Goal: Task Accomplishment & Management: Use online tool/utility

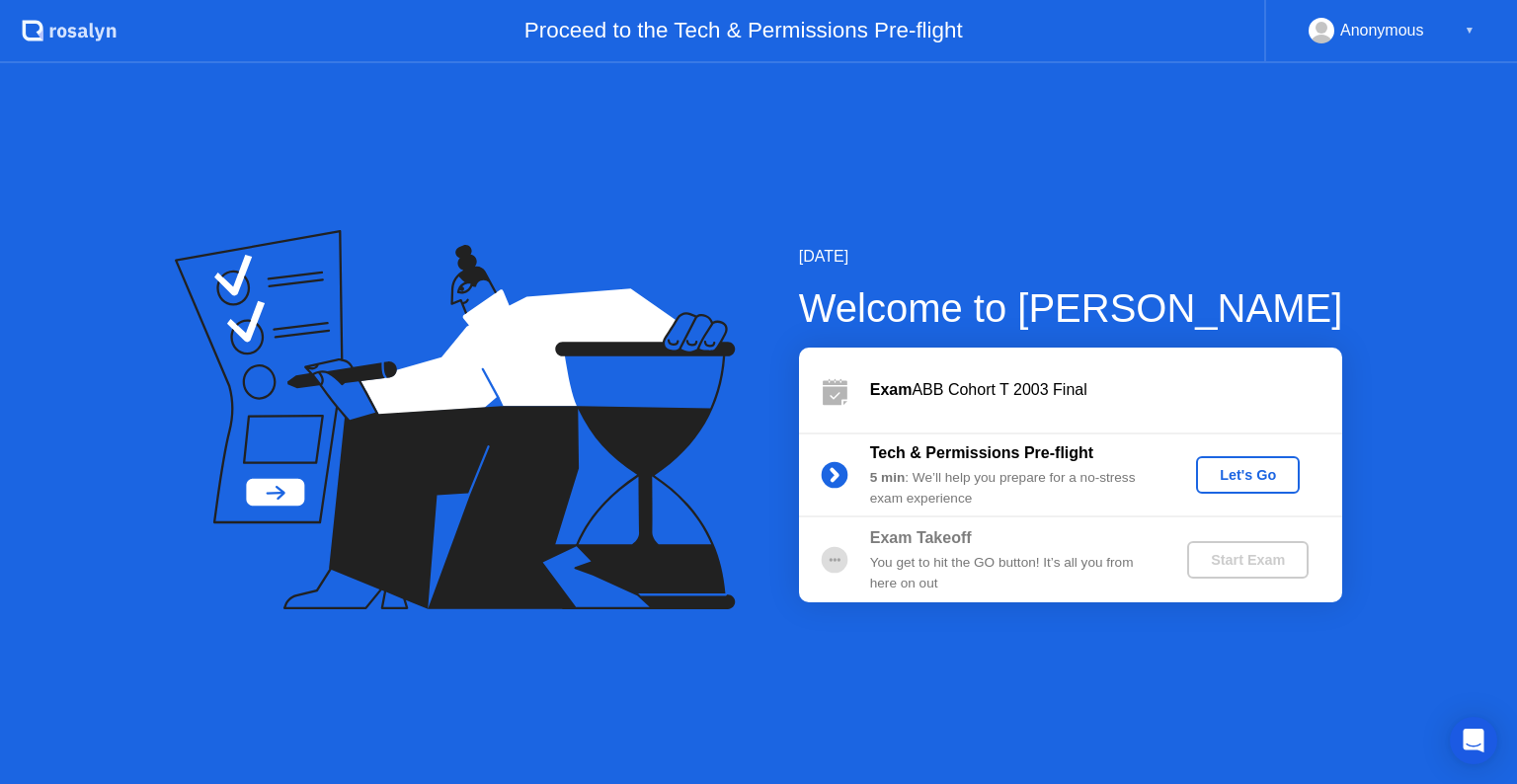
click at [1238, 460] on button "Let's Go" at bounding box center [1248, 475] width 104 height 38
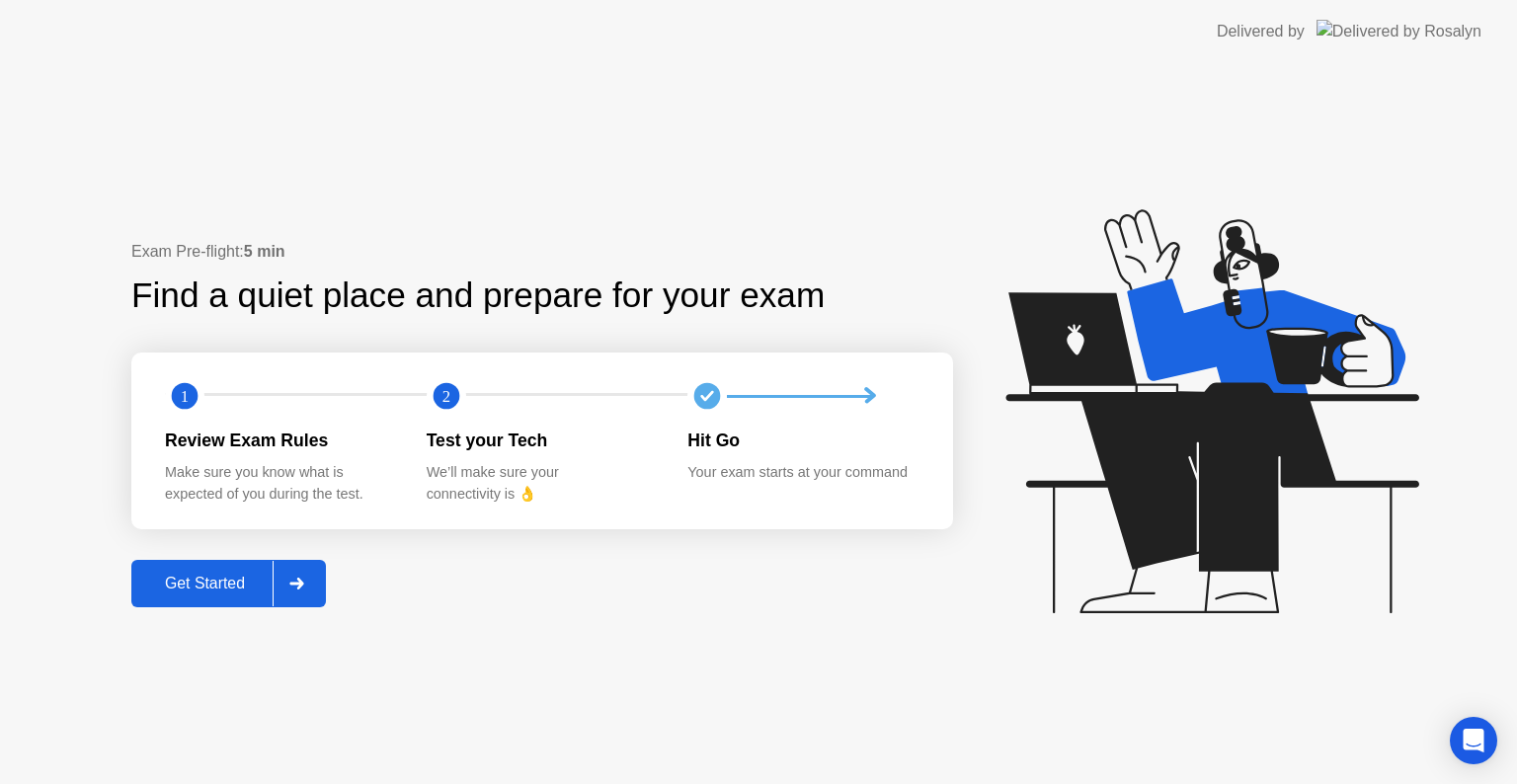
click at [204, 574] on div "Get Started" at bounding box center [204, 583] width 135 height 18
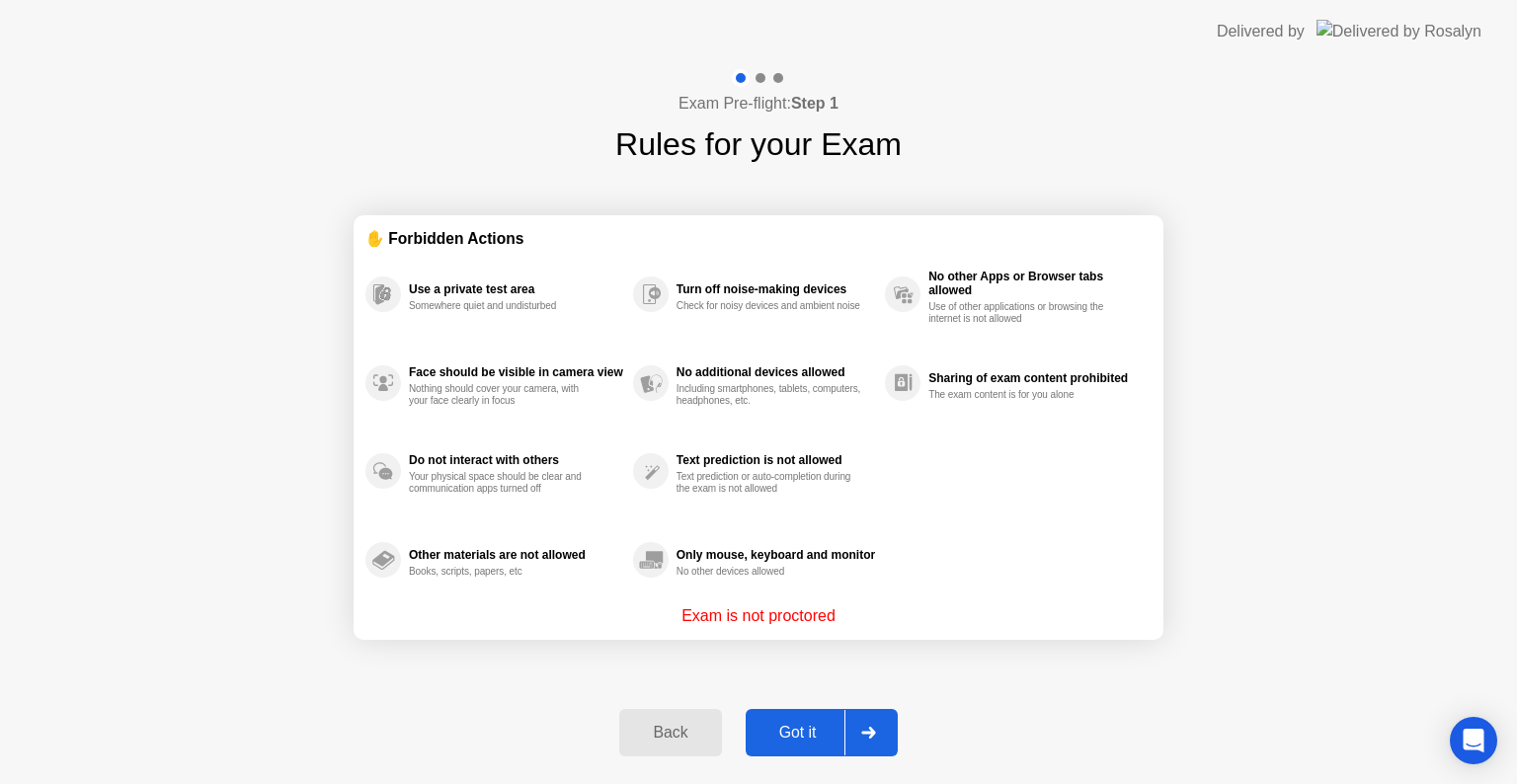
click at [787, 724] on div "Got it" at bounding box center [797, 733] width 93 height 18
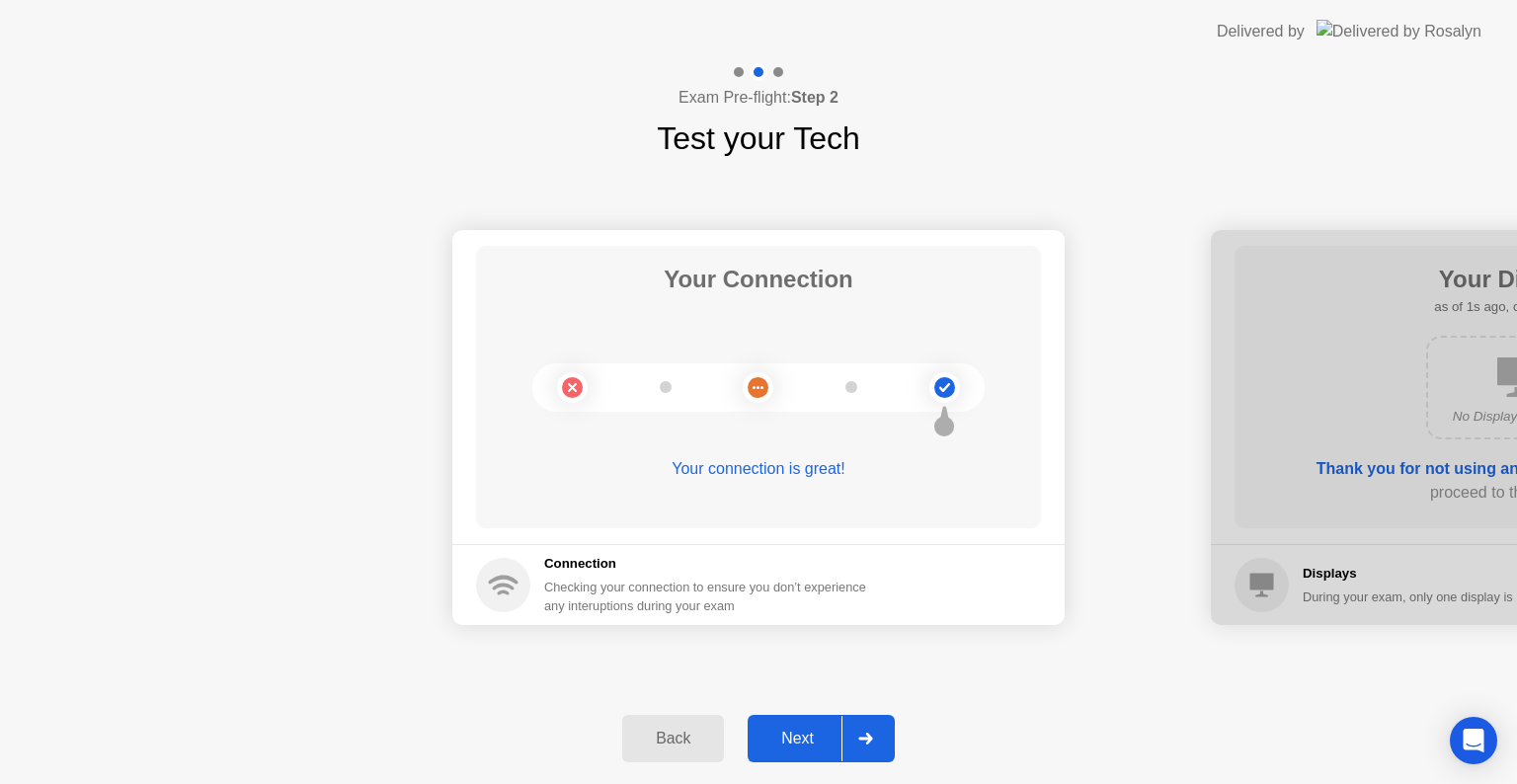
click at [804, 742] on div "Next" at bounding box center [797, 739] width 88 height 18
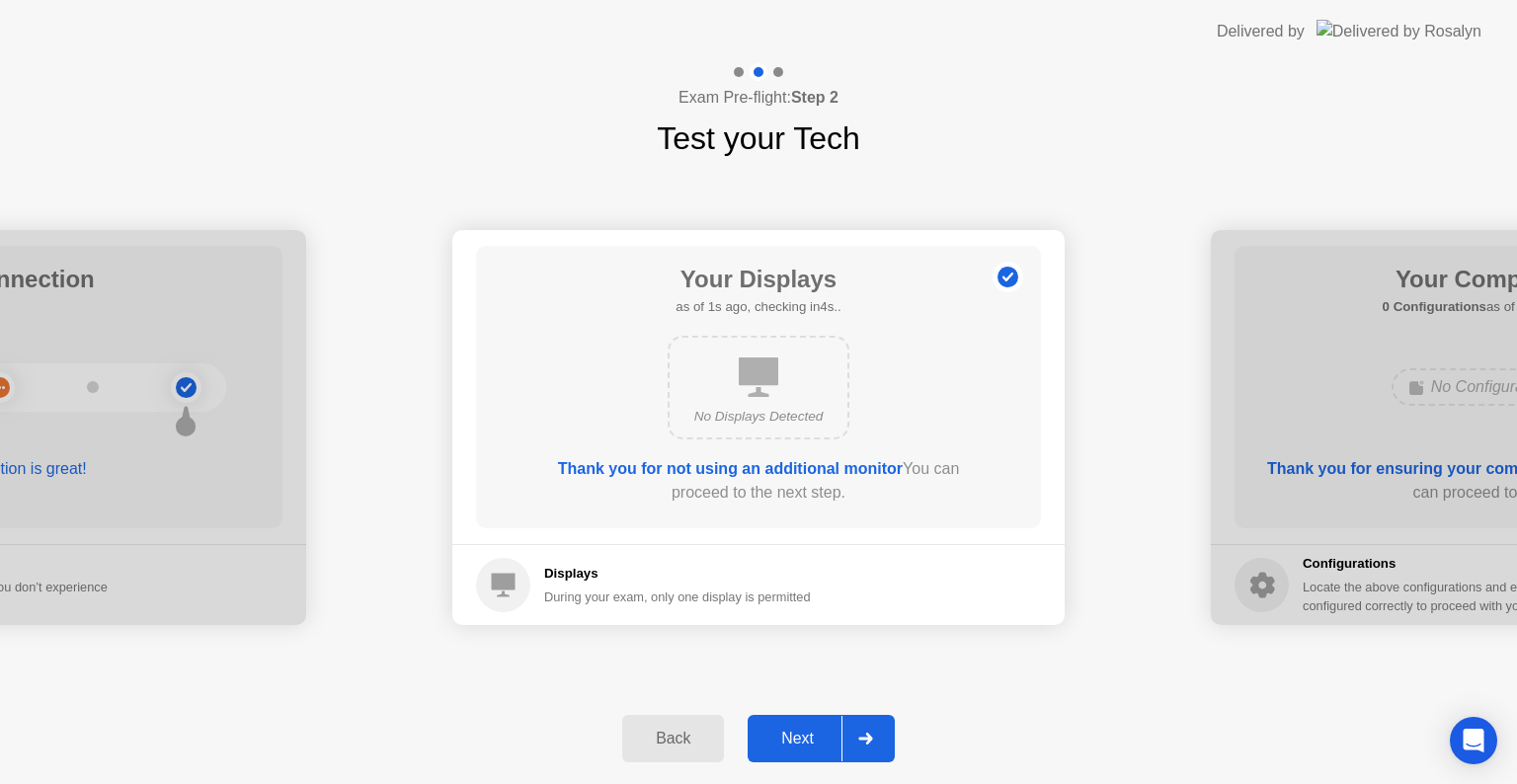
click at [804, 742] on div "Next" at bounding box center [797, 739] width 88 height 18
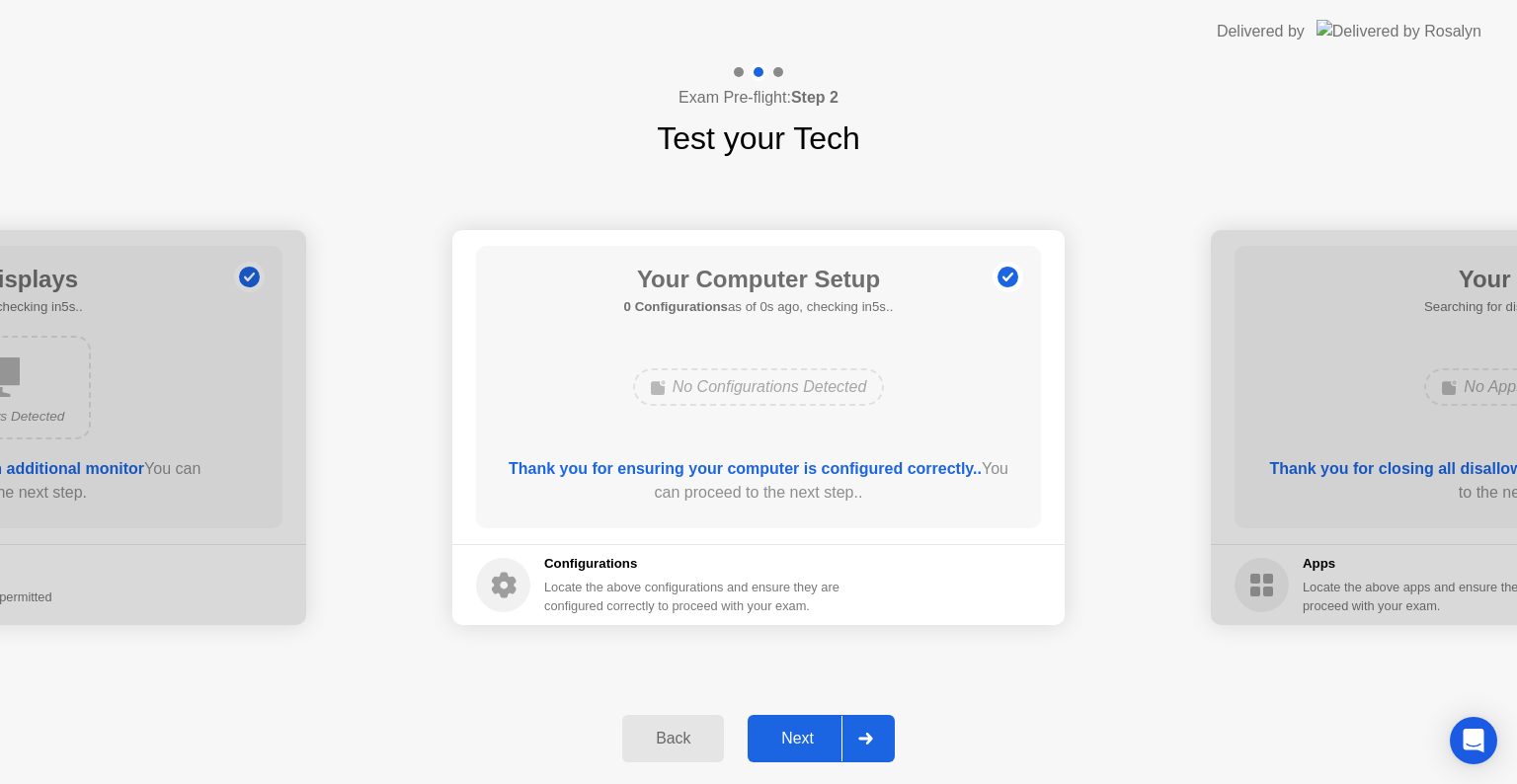
click at [804, 742] on div "Next" at bounding box center [797, 739] width 88 height 18
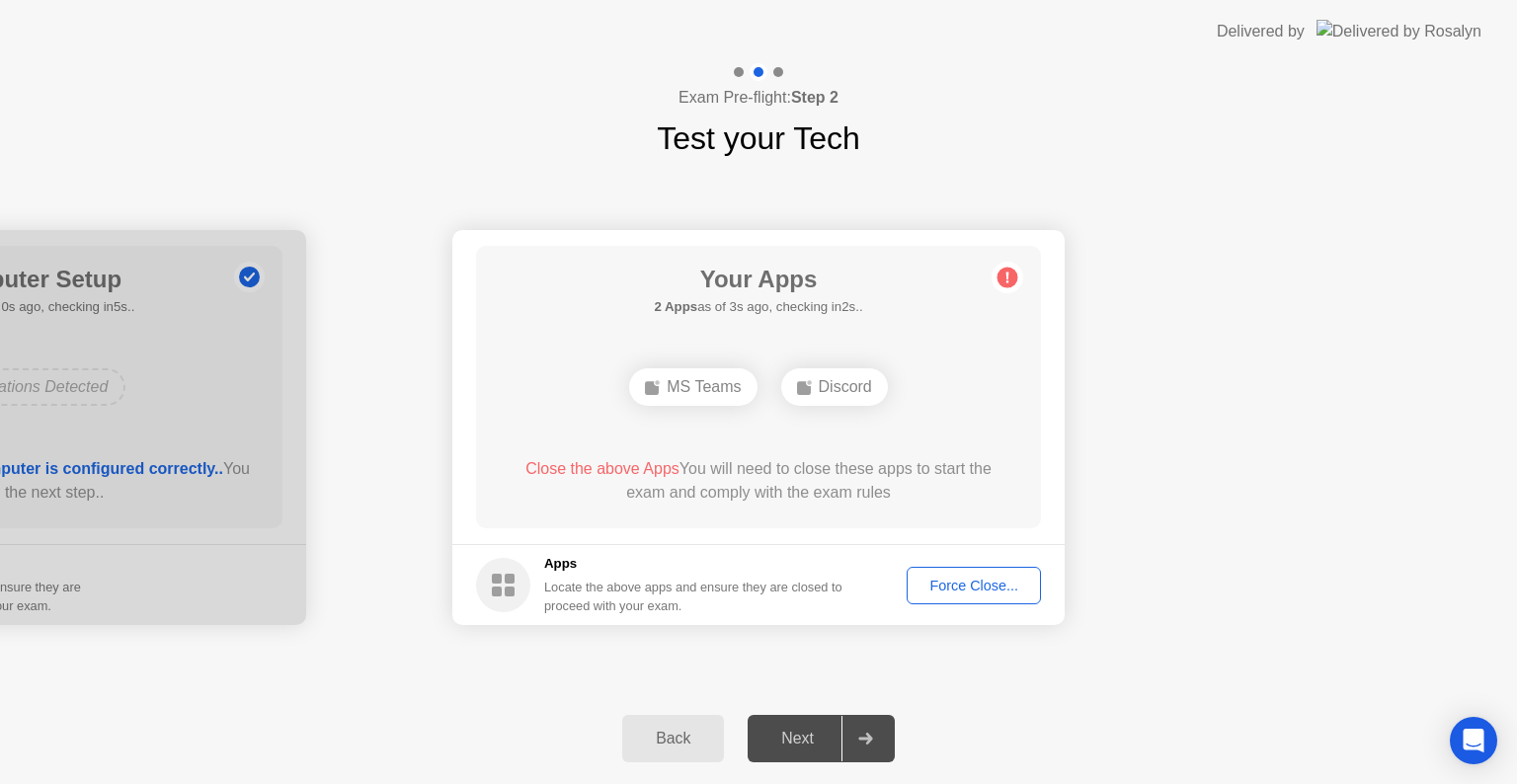
click at [992, 584] on div "Force Close..." at bounding box center [973, 585] width 121 height 16
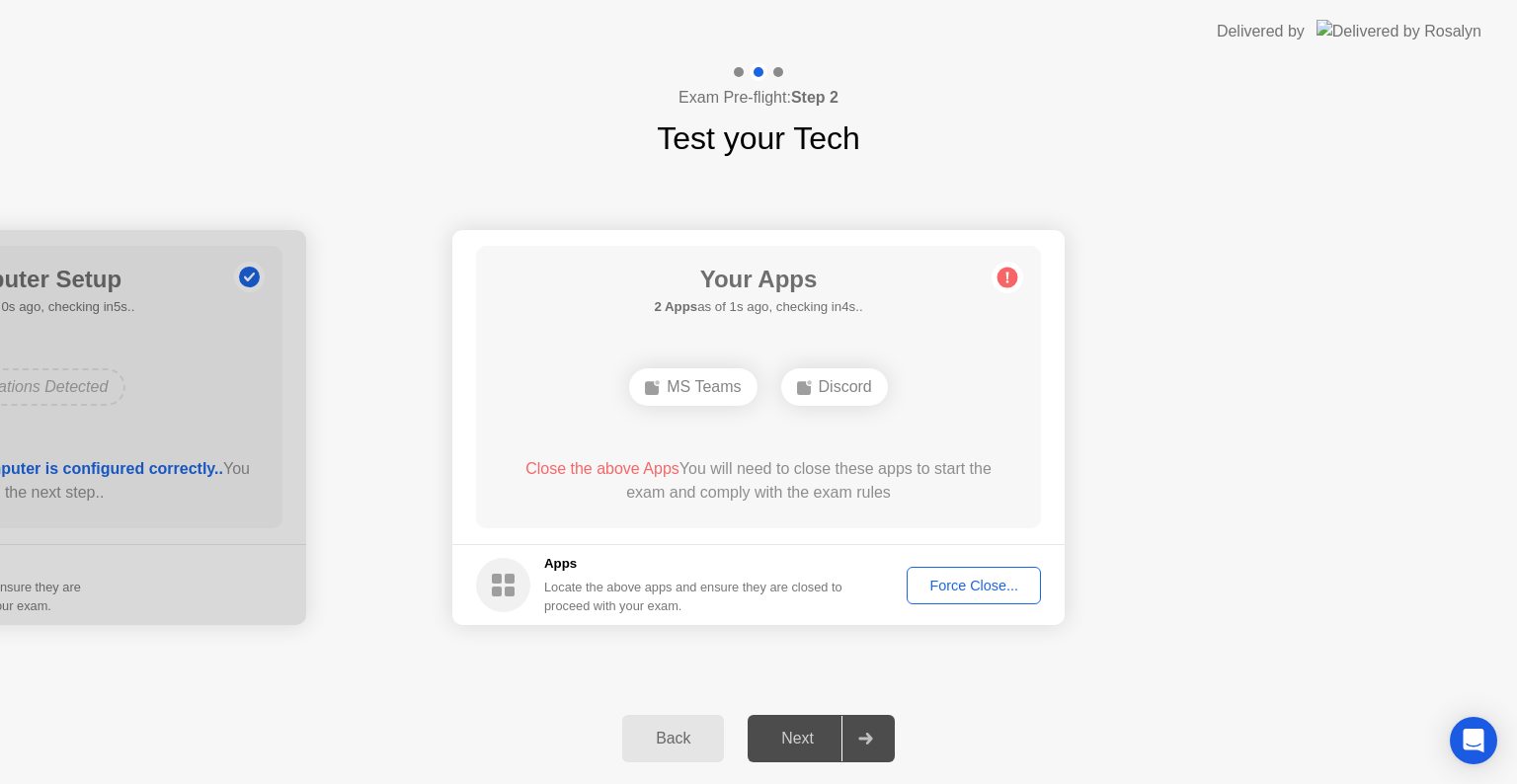
click at [829, 676] on div "Your Connection Your connection is great! Connection Checking your connection t…" at bounding box center [758, 427] width 1517 height 531
click at [969, 524] on div "Your Apps 2 Apps as of 1s ago, checking in4s.. MS Teams Discord Close the above…" at bounding box center [758, 387] width 565 height 283
click at [814, 738] on div "Next" at bounding box center [797, 739] width 88 height 18
click at [992, 599] on button "Force Close..." at bounding box center [973, 585] width 134 height 38
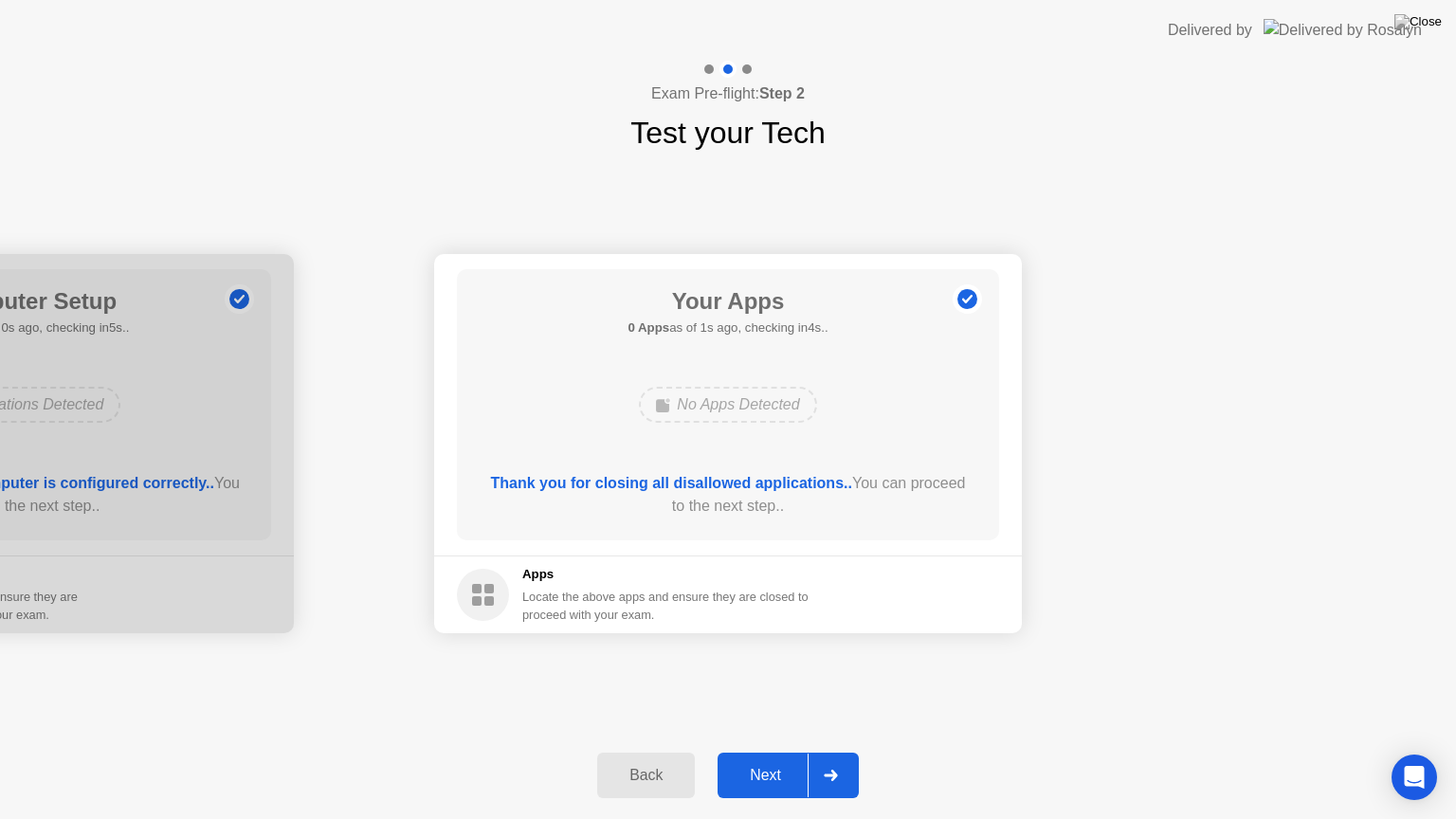
click at [763, 752] on button "Next" at bounding box center [787, 775] width 141 height 45
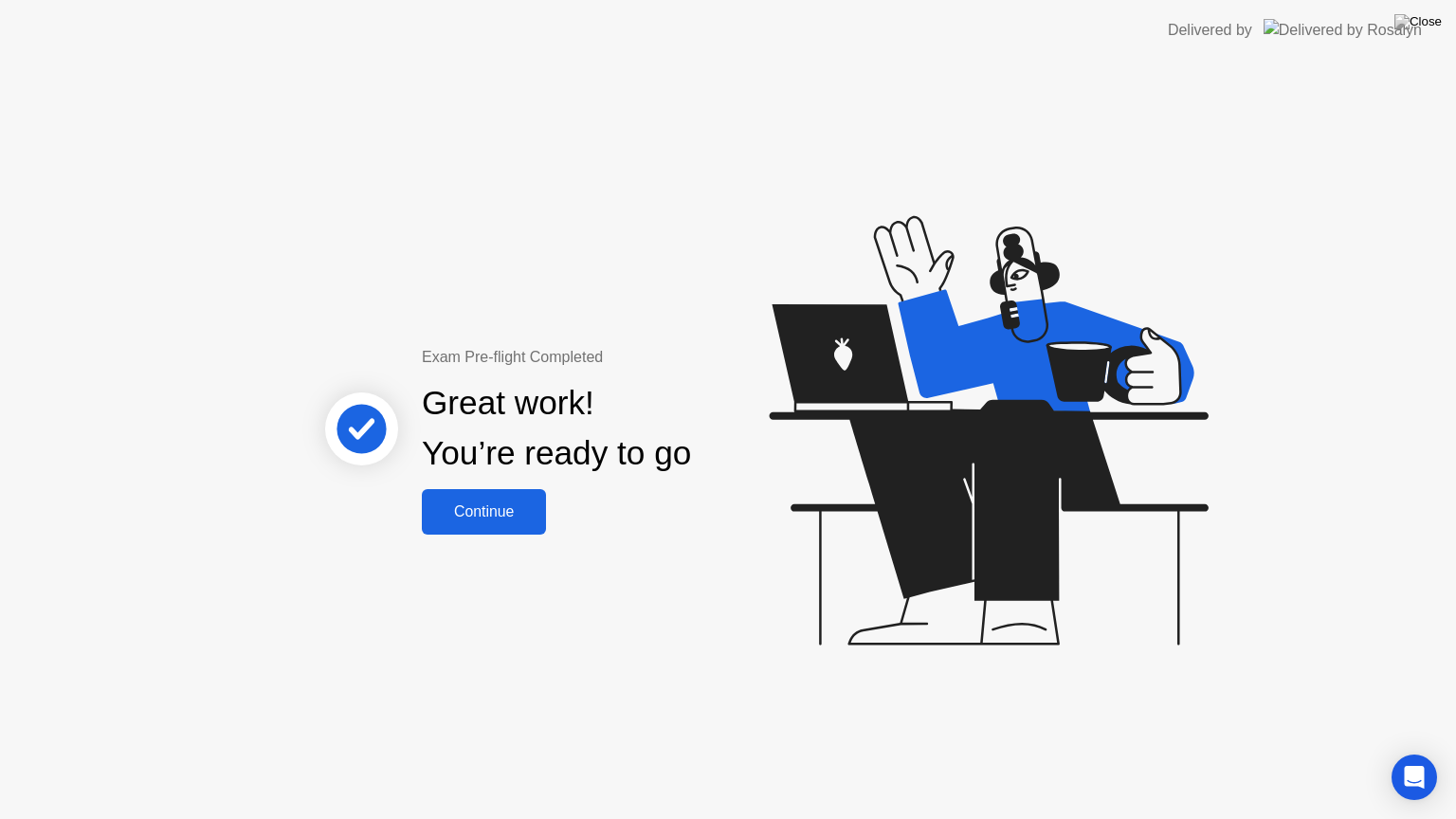
click at [524, 515] on div "Continue" at bounding box center [484, 512] width 113 height 17
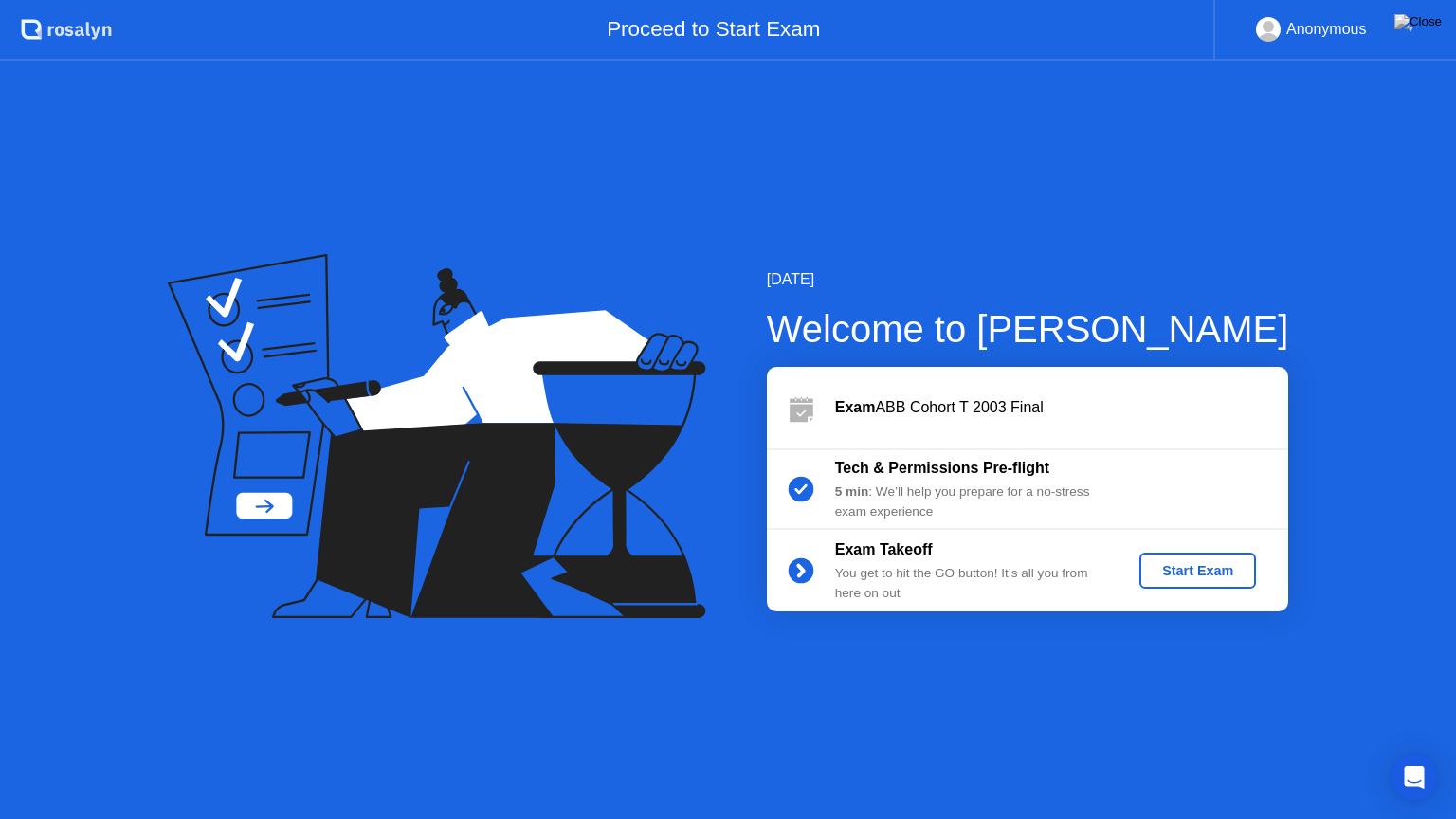
click at [1216, 573] on div "Start Exam" at bounding box center [1198, 571] width 102 height 15
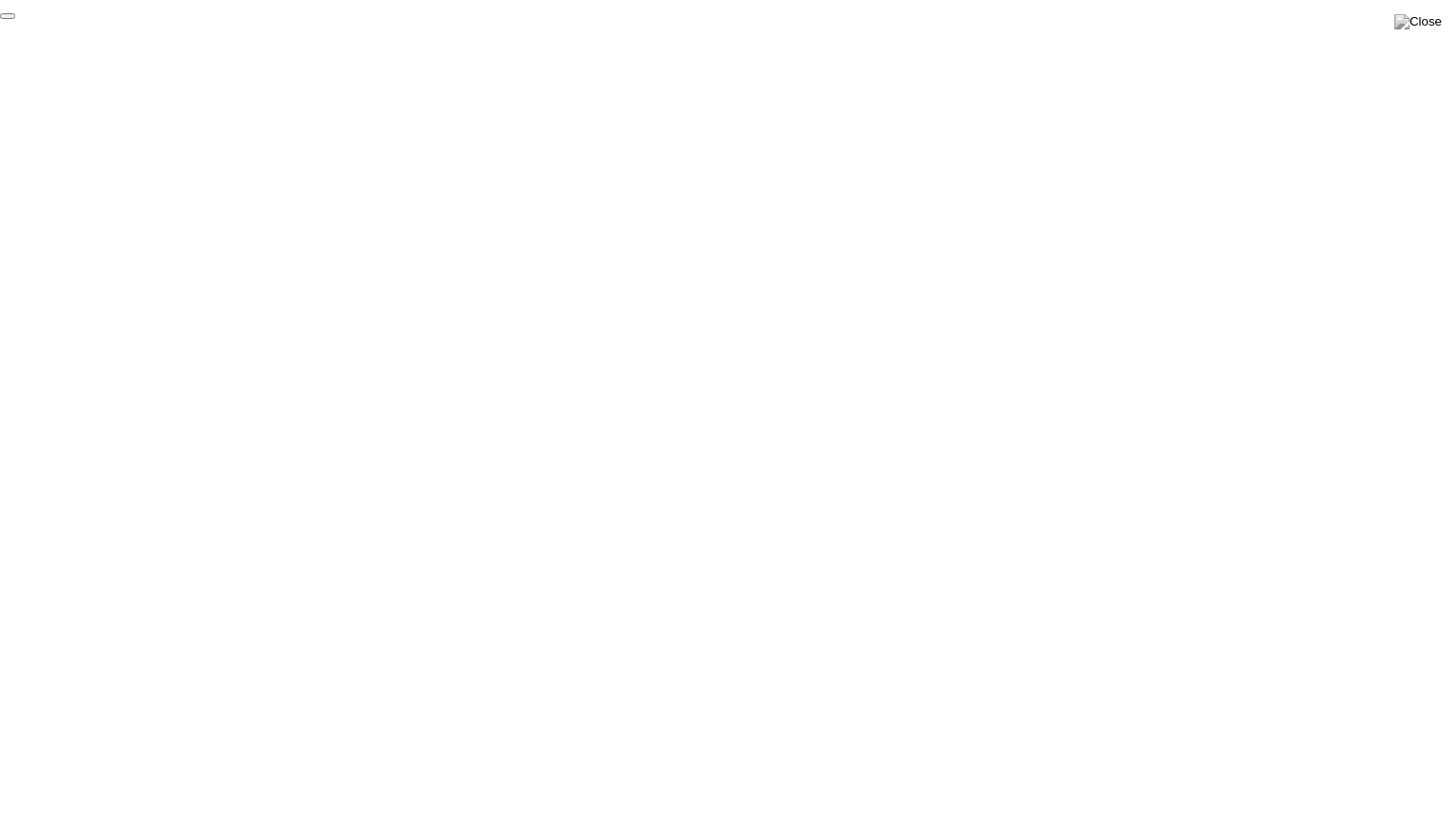
click div "End Proctoring Session"
